Goal: Navigation & Orientation: Find specific page/section

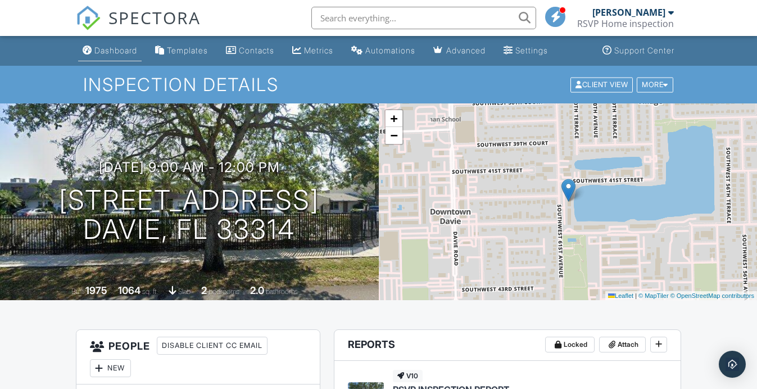
click at [107, 47] on div "Dashboard" at bounding box center [115, 51] width 43 height 10
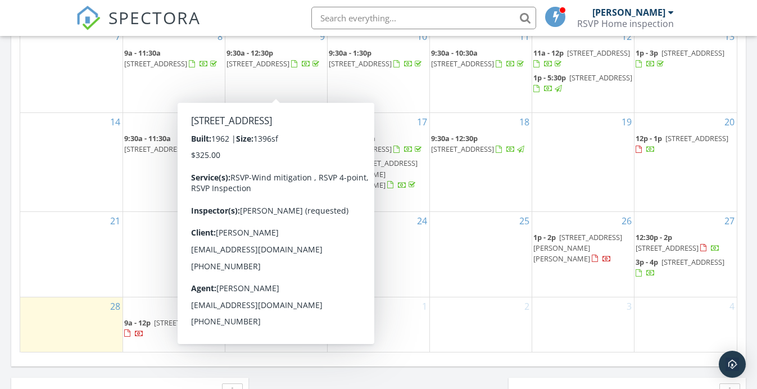
scroll to position [681, 0]
